Goal: Transaction & Acquisition: Book appointment/travel/reservation

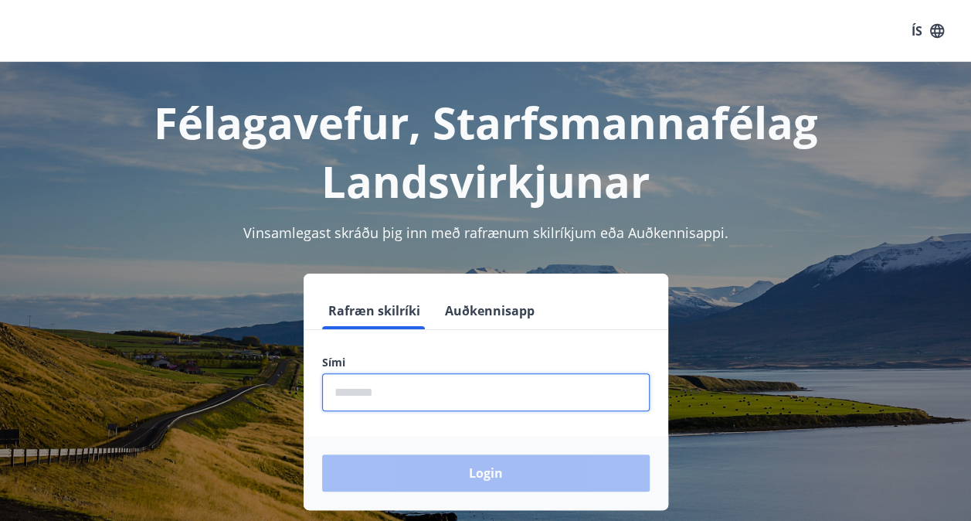
click at [352, 388] on input "phone" at bounding box center [485, 392] width 327 height 38
type input "********"
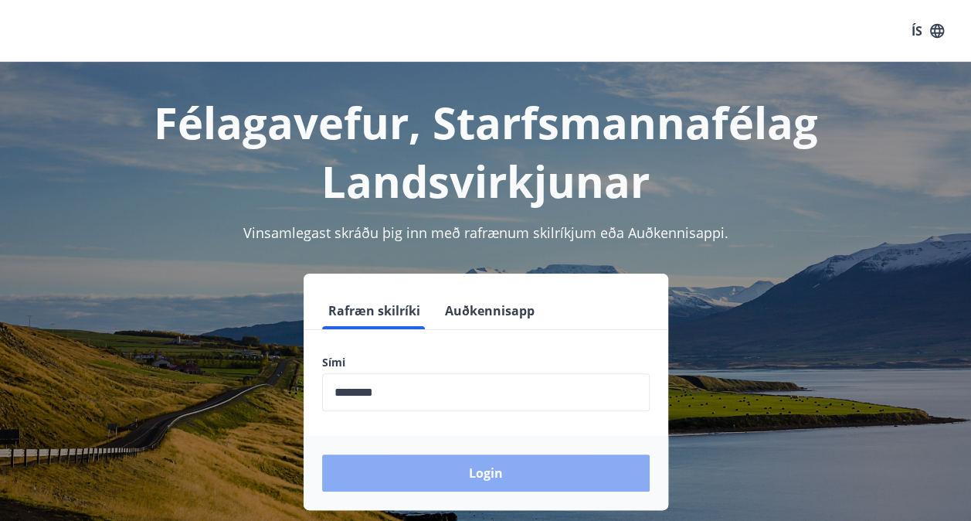
click at [456, 473] on button "Login" at bounding box center [485, 472] width 327 height 37
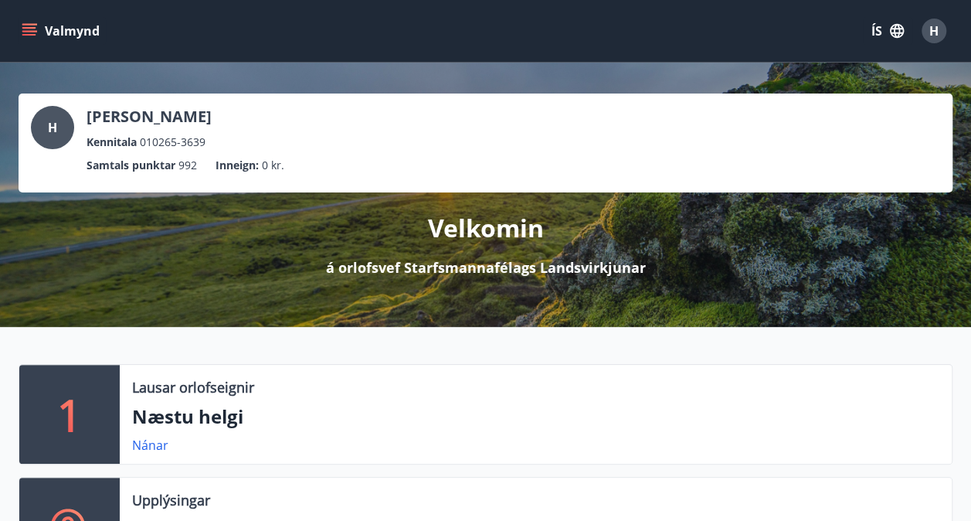
click at [54, 412] on div "1" at bounding box center [69, 414] width 100 height 99
click at [148, 443] on link "Nánar" at bounding box center [150, 444] width 36 height 17
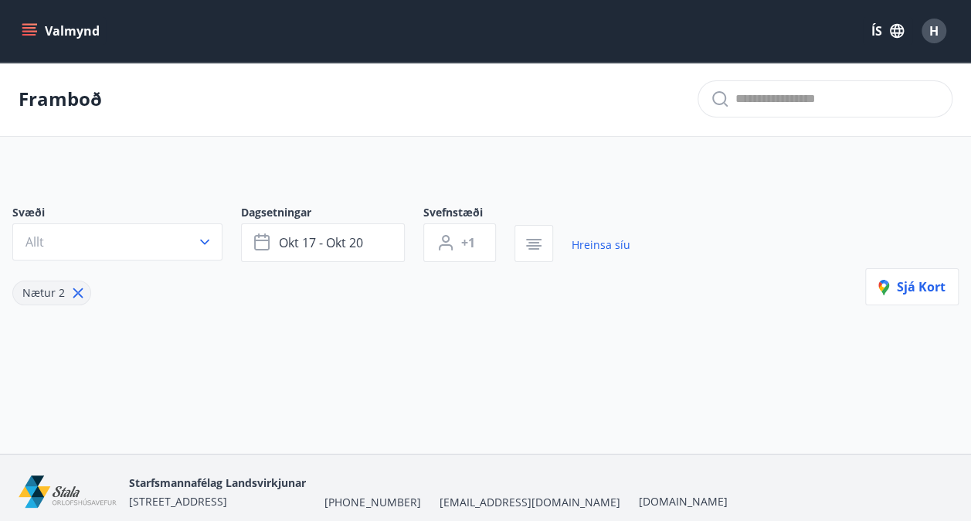
type input "*"
